Goal: Use online tool/utility: Utilize a website feature to perform a specific function

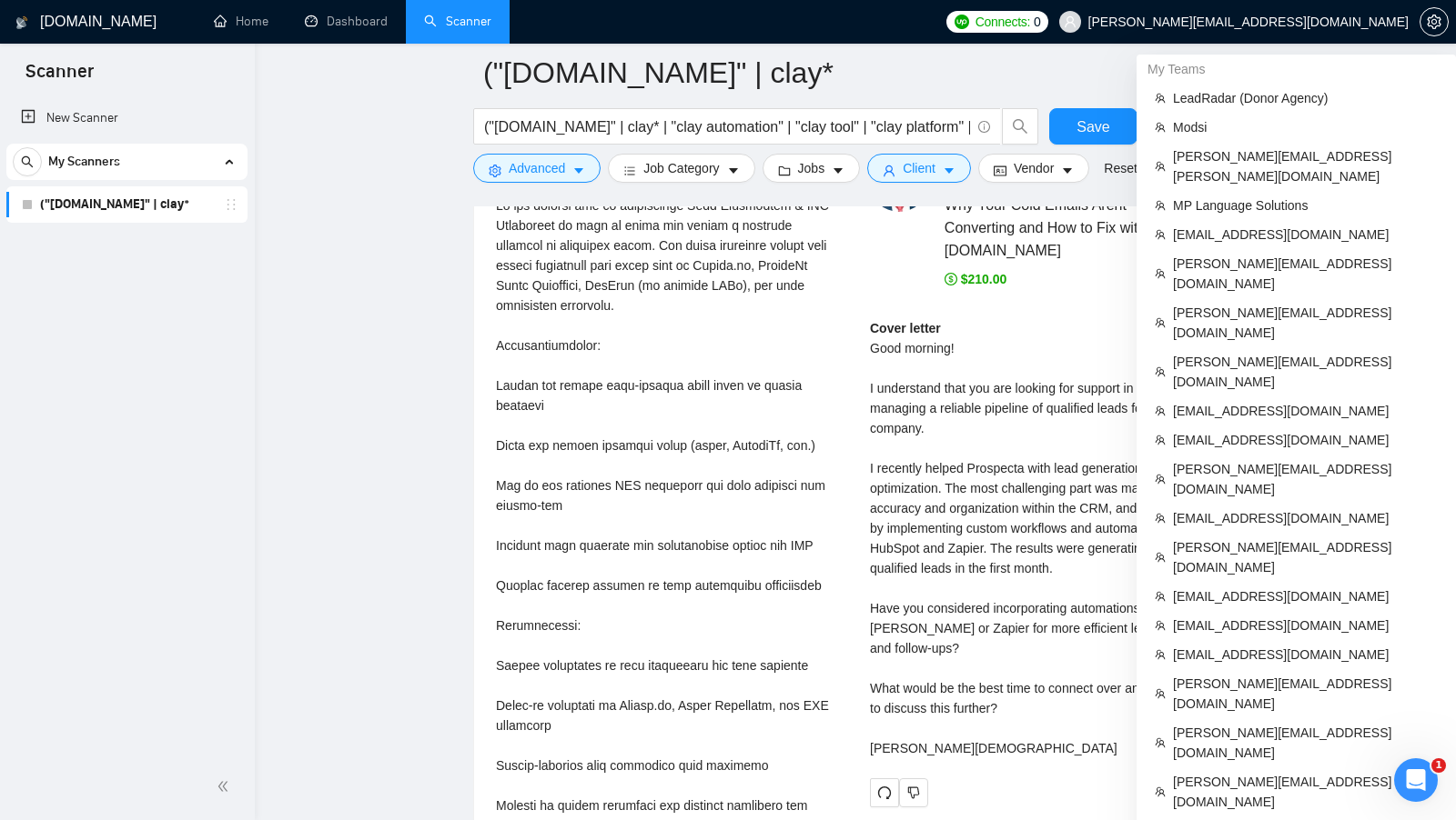
scroll to position [5274, 0]
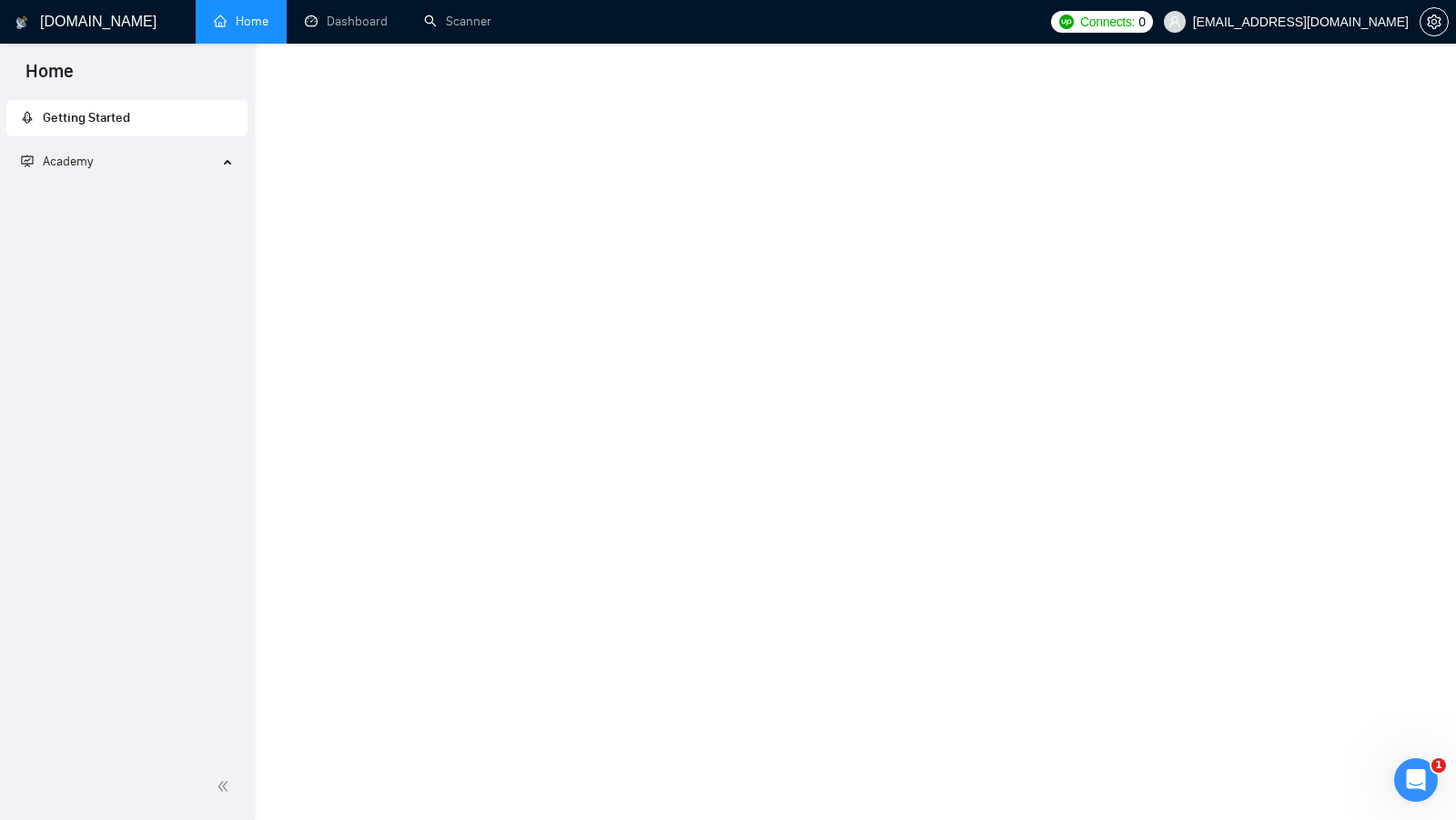
scroll to position [606, 0]
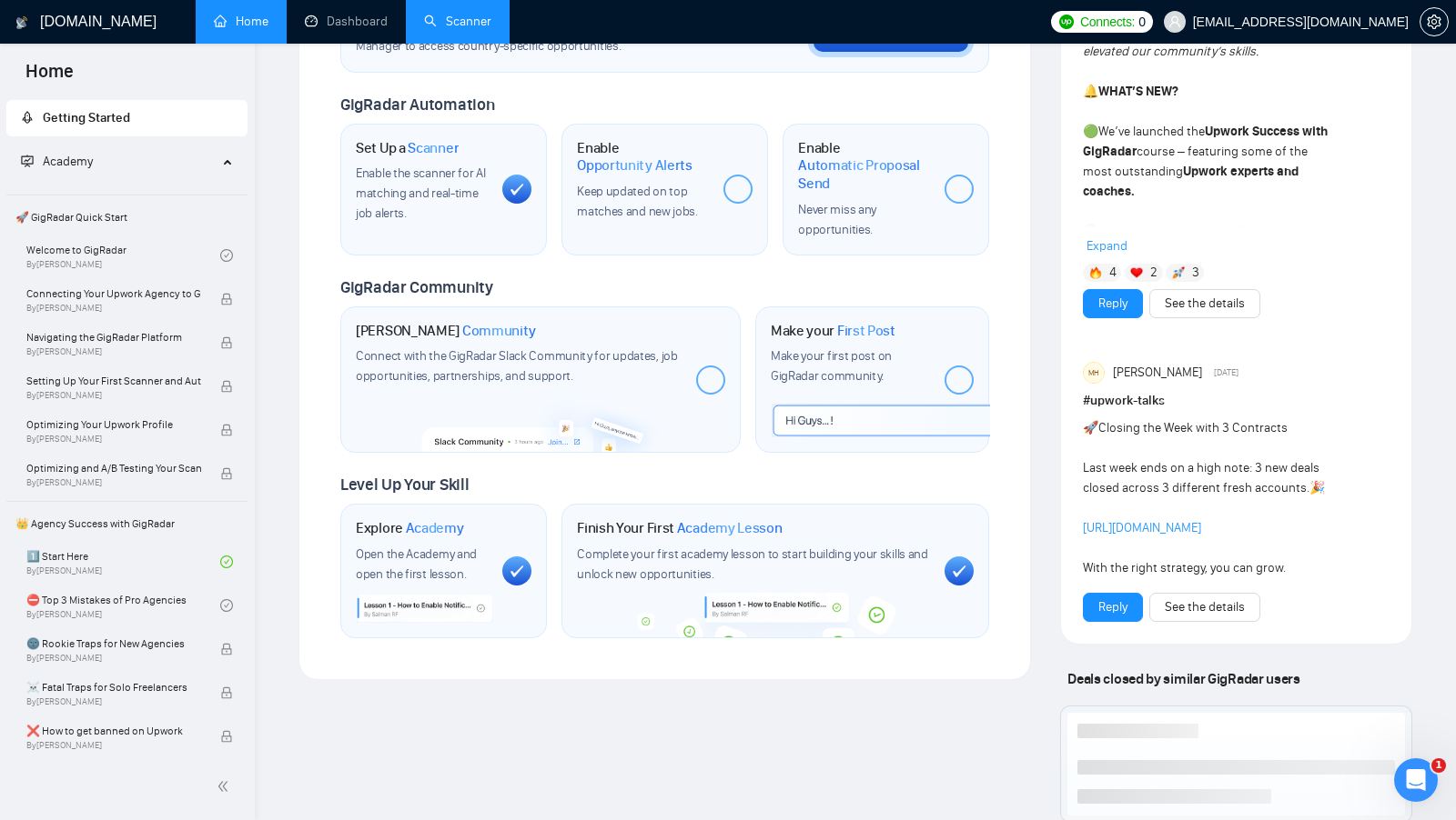
click at [445, 21] on link "Scanner" at bounding box center [458, 21] width 67 height 15
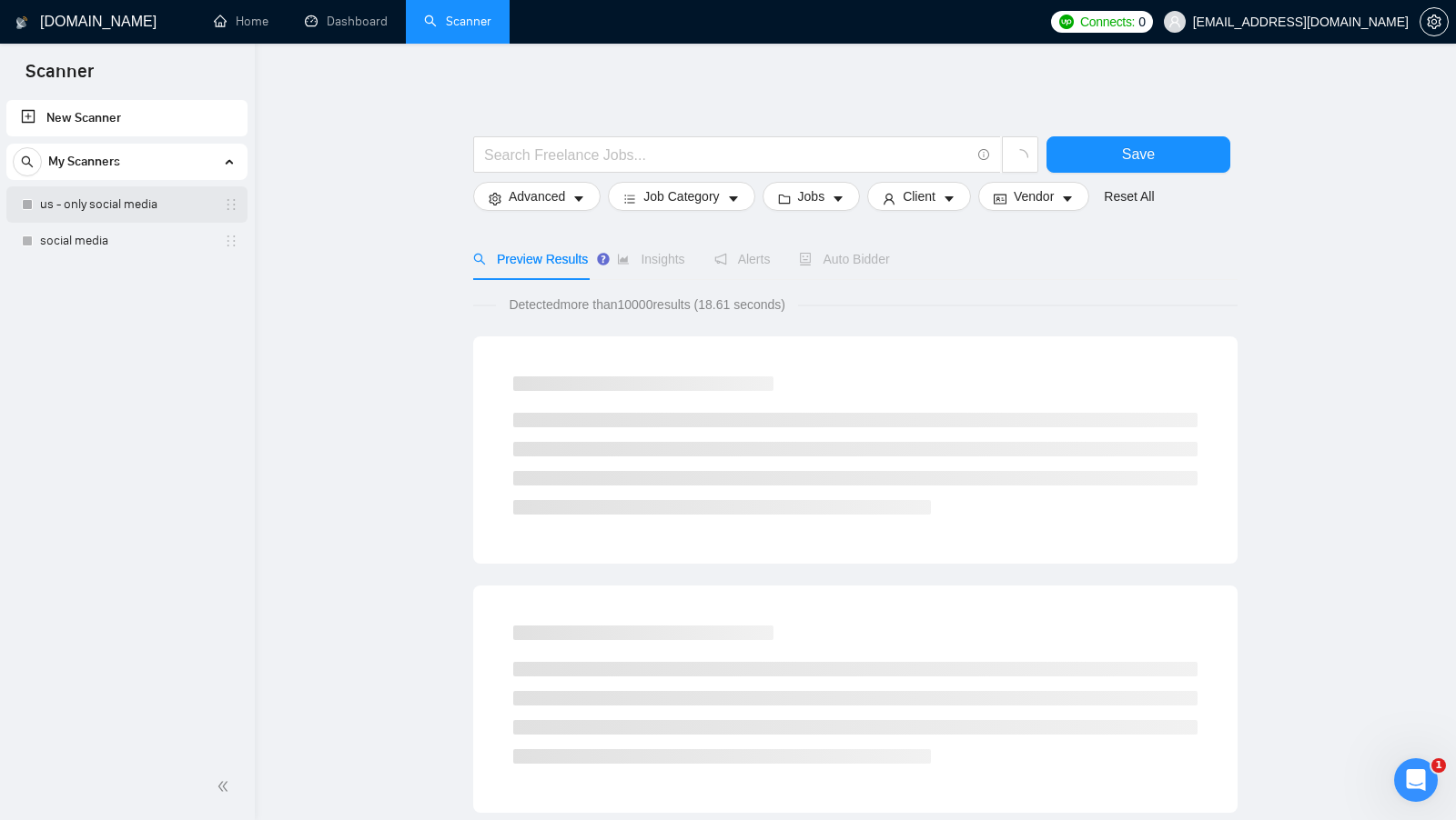
click at [124, 197] on link "us - only social media" at bounding box center [127, 204] width 173 height 36
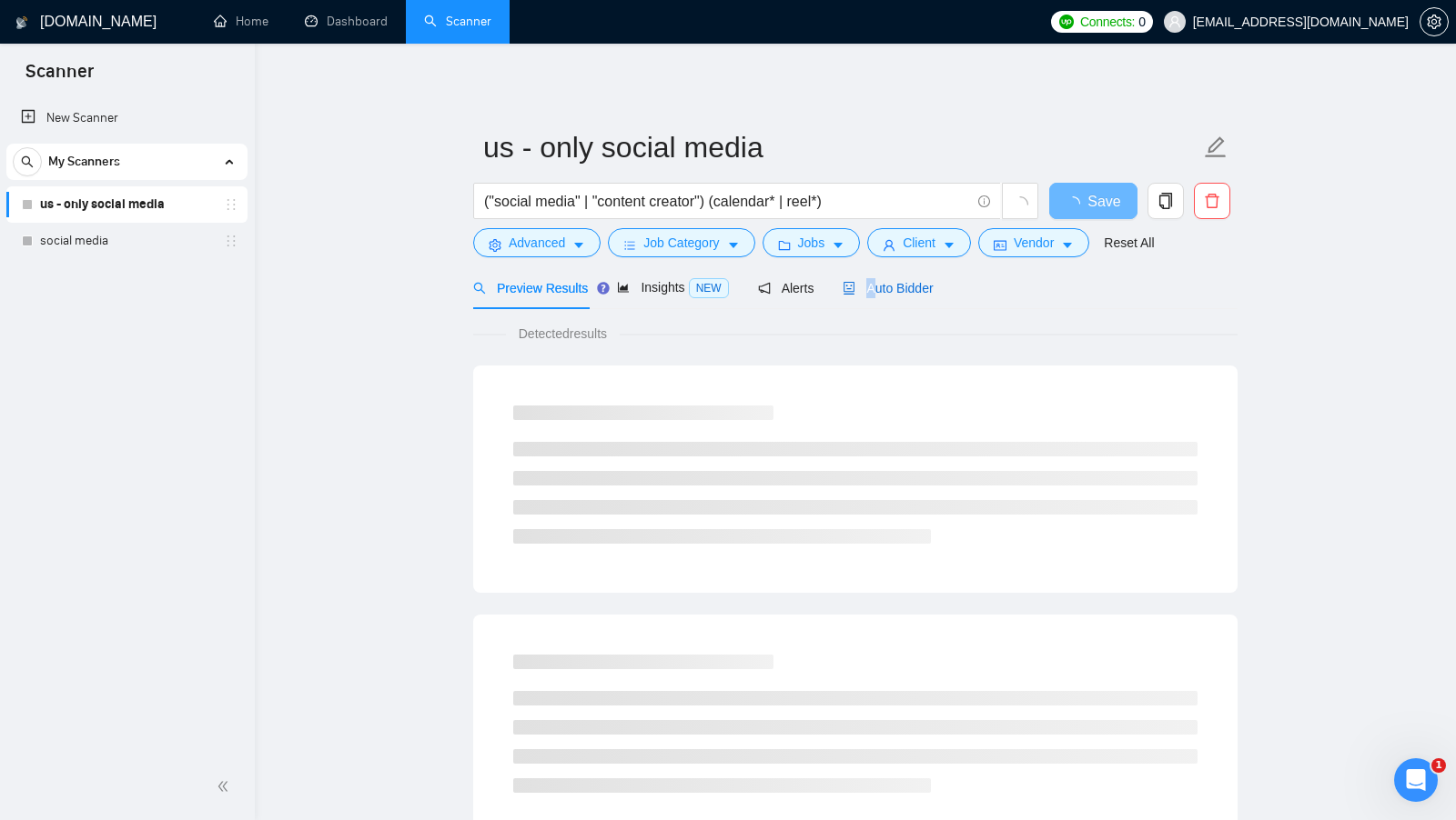
drag, startPoint x: 874, startPoint y: 286, endPoint x: 873, endPoint y: 323, distance: 37.0
click at [875, 286] on span "Auto Bidder" at bounding box center [887, 288] width 90 height 14
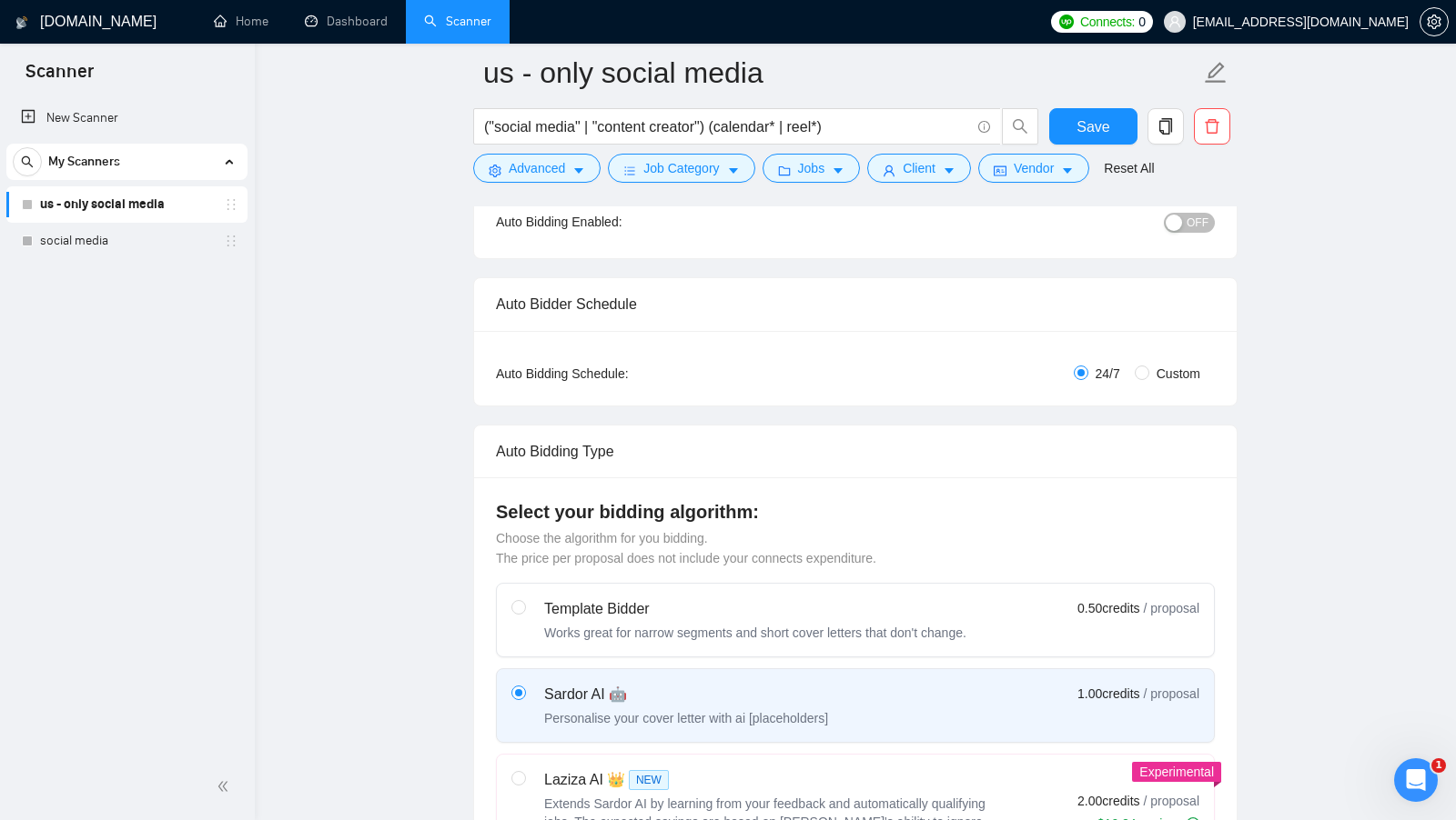
scroll to position [165, 0]
